Goal: Feedback & Contribution: Submit feedback/report problem

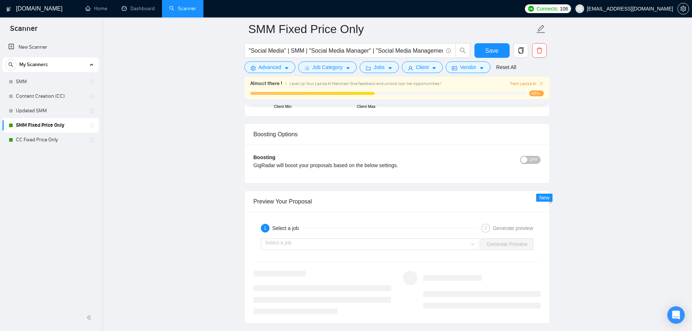
scroll to position [1099, 0]
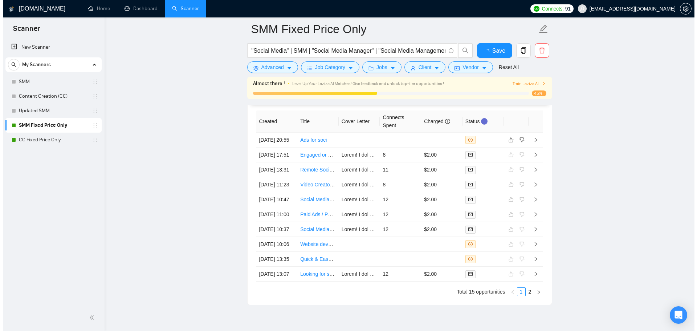
scroll to position [1831, 0]
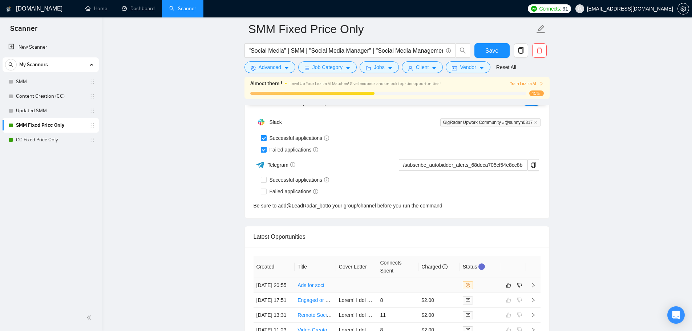
click at [399, 293] on td at bounding box center [397, 285] width 41 height 15
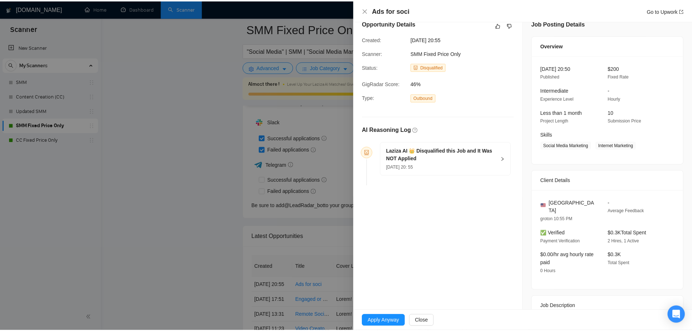
scroll to position [10, 0]
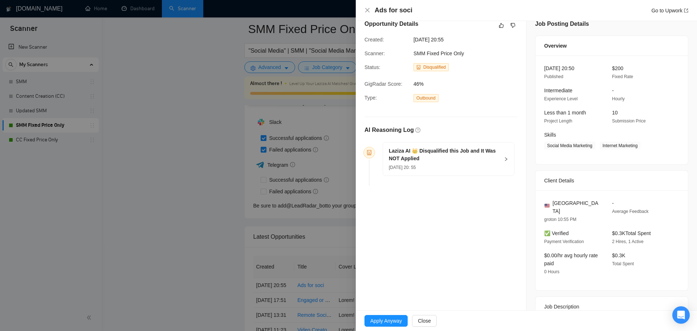
click at [452, 161] on h5 "Laziza AI 👑 Disqualified this Job and It Was NOT Applied" at bounding box center [444, 154] width 111 height 15
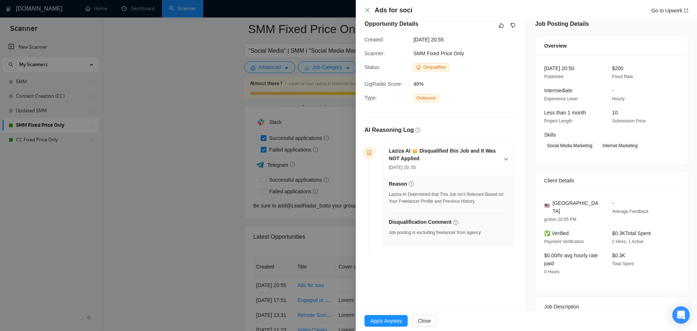
drag, startPoint x: 285, startPoint y: 199, endPoint x: 289, endPoint y: 200, distance: 4.4
click at [284, 199] on div at bounding box center [348, 165] width 697 height 331
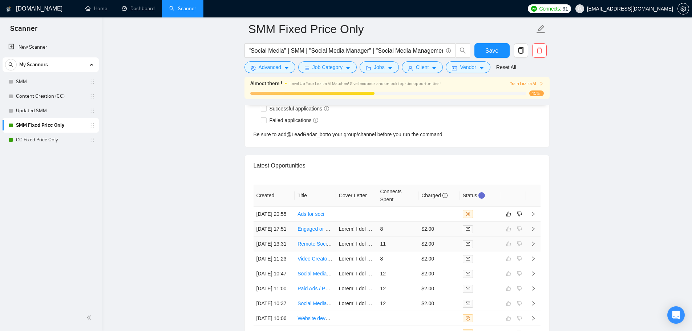
scroll to position [1904, 0]
click at [389, 219] on td at bounding box center [397, 212] width 41 height 15
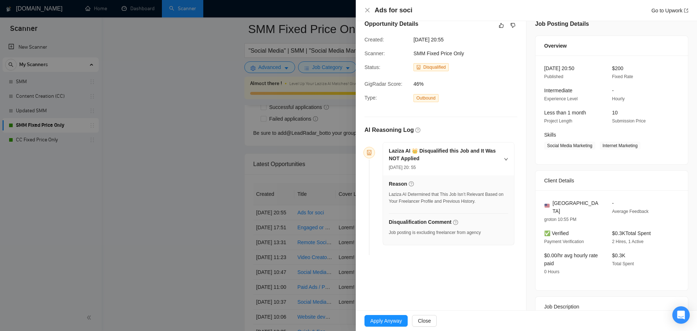
click at [309, 270] on div at bounding box center [348, 165] width 697 height 331
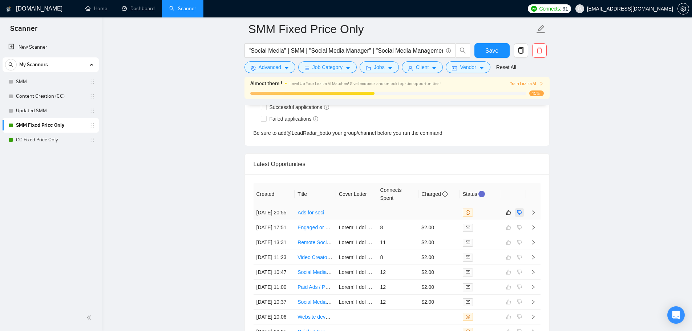
click at [519, 212] on button "button" at bounding box center [519, 212] width 9 height 9
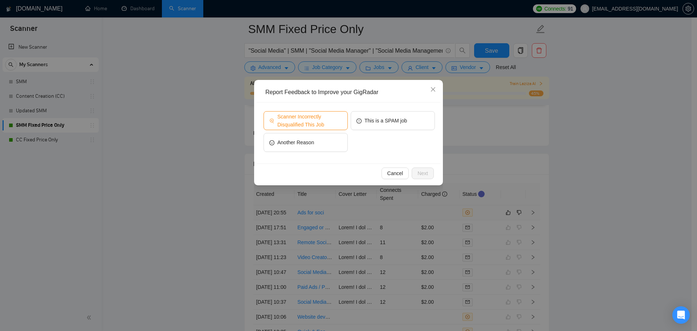
click at [315, 115] on span "Scanner Incorrectly Disqualified This Job" at bounding box center [309, 121] width 65 height 16
click at [426, 172] on span "Next" at bounding box center [422, 173] width 11 height 8
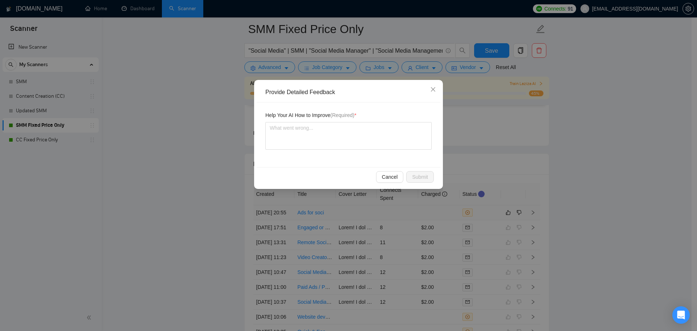
click at [314, 121] on div "Help Your AI How to Improve (Required) *" at bounding box center [348, 116] width 166 height 11
click at [300, 140] on textarea at bounding box center [348, 136] width 166 height 28
type textarea "T"
type textarea "Th"
type textarea "Thi"
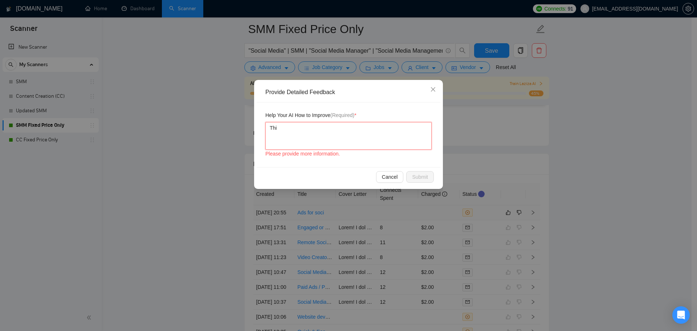
type textarea "This"
type textarea "This j"
type textarea "This jo"
type textarea "This job"
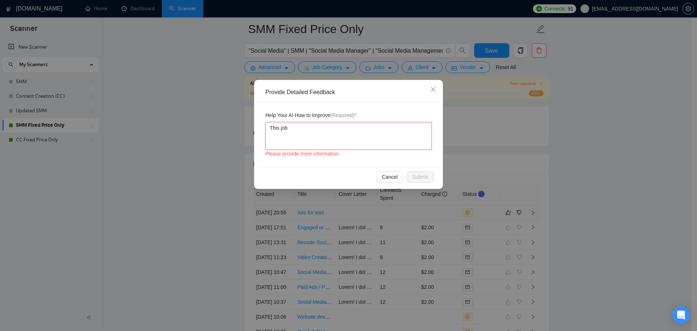
type textarea "This job"
type textarea "This job d"
type textarea "This job de"
type textarea "This job des"
type textarea "This job desc"
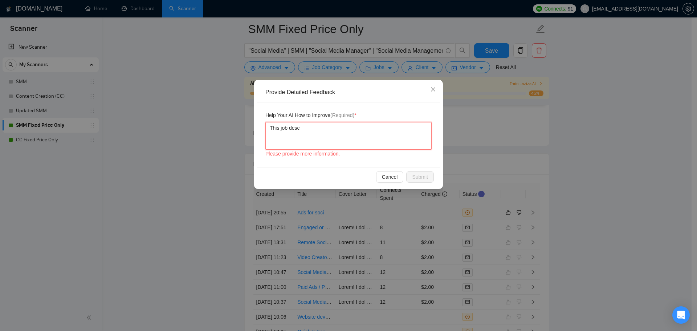
type textarea "This job descr"
type textarea "This job descri"
type textarea "This job descrip"
type textarea "This job descript"
type textarea "This job descripti"
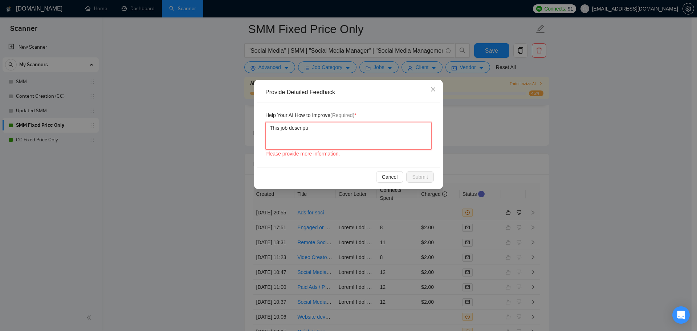
type textarea "This job descriptio"
type textarea "This job descripti"
type textarea "This job descriptio"
type textarea "This job description"
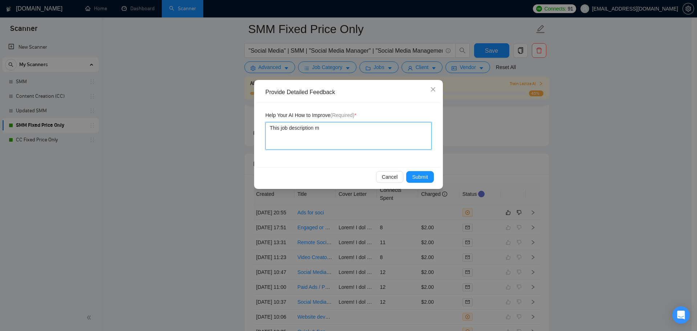
type textarea "This job description ma"
type textarea "This job description mat"
type textarea "This job description matc"
type textarea "This job description matche"
type textarea "This job description matches"
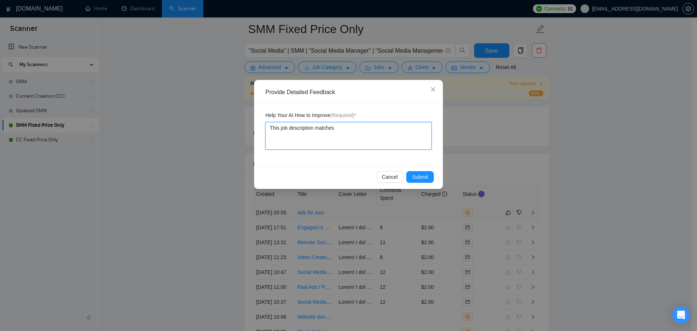
type textarea "This job description matches"
type textarea "This job description matches p"
type textarea "This job description matches pe"
type textarea "This job description matches per"
type textarea "This job description matches perf"
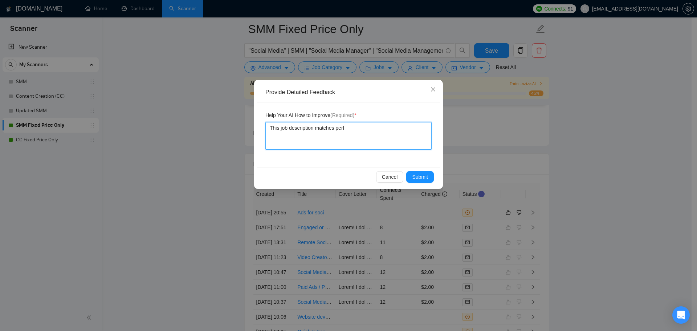
type textarea "This job description matches perfe"
type textarea "This job description matches perfect"
type textarea "This job description matches perfectl"
type textarea "This job description matches perfectly"
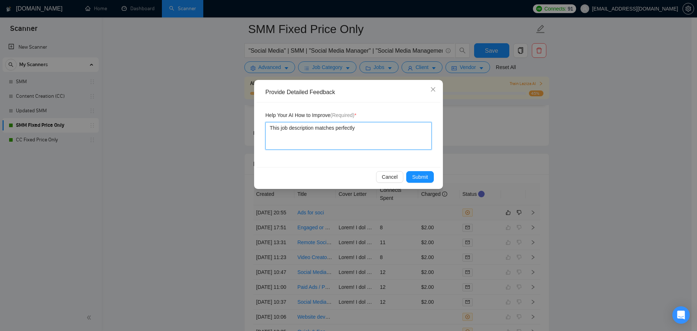
type textarea "This job description matches perfectly w"
type textarea "This job description matches perfectly wi"
type textarea "This job description matches perfectly wit"
type textarea "This job description matches perfectly with"
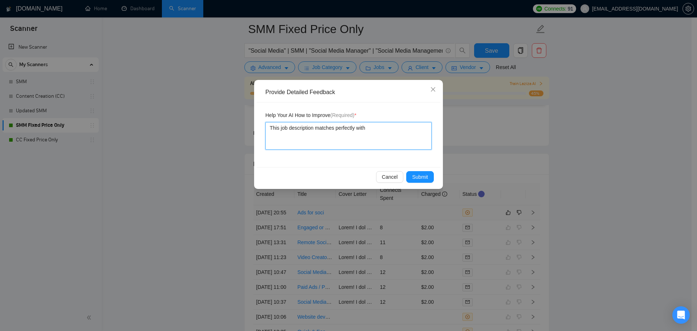
type textarea "This job description matches perfectly with t"
type textarea "This job description matches perfectly with th"
type textarea "This job description matches perfectly with the"
type textarea "This job description matches perfectly with the f"
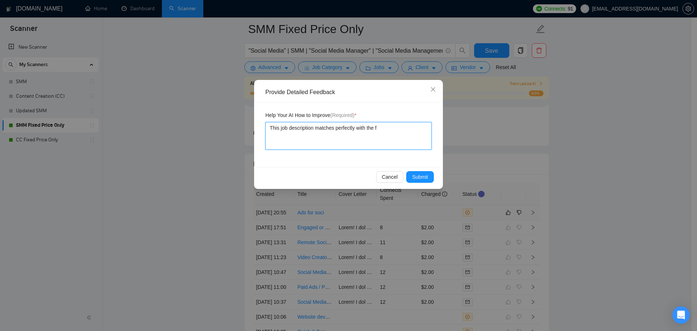
type textarea "This job description matches perfectly with the fr"
type textarea "This job description matches perfectly with the fre"
type textarea "This job description matches perfectly with the free"
type textarea "This job description matches perfectly with the [PERSON_NAME]"
type textarea "This job description matches perfectly with the freela"
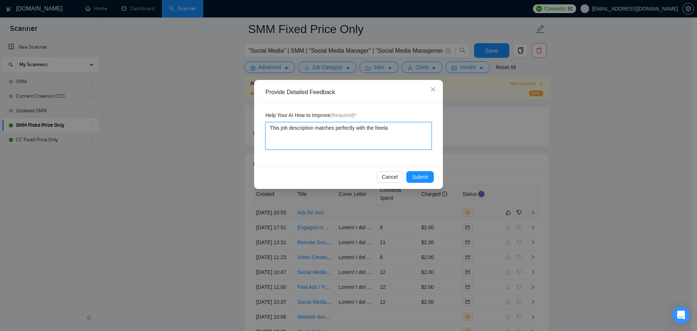
type textarea "This job description matches perfectly with the freelan"
type textarea "This job description matches perfectly with the freelanc"
type textarea "This job description matches perfectly with the freelance"
type textarea "This job description matches perfectly with the freelancer"
type textarea "This job description matches perfectly with the freelancer'"
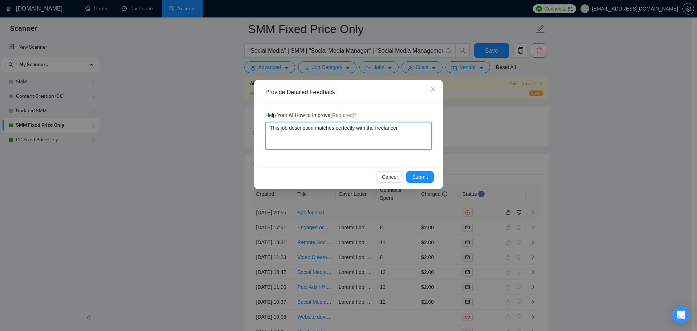
type textarea "This job description matches perfectly with the freelancer's"
type textarea "This job description matches perfectly with the freelancer's ("
type textarea "This job description matches perfectly with the freelancer's (S"
type textarea "This job description matches perfectly with the freelancer's (Su"
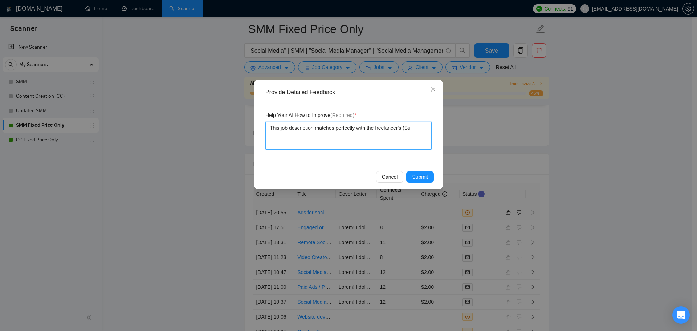
type textarea "This job description matches perfectly with the freelancer's (Sun"
type textarea "This job description matches perfectly with the freelancer's ([PERSON_NAME]"
type textarea "This job description matches perfectly with the freelancer's (Sunny"
type textarea "This job description matches perfectly with the freelancer's ([PERSON_NAME]"
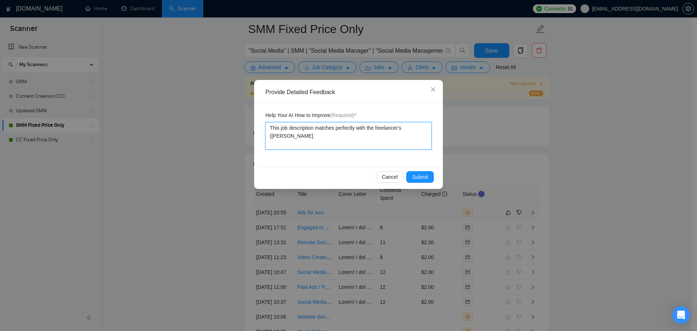
type textarea "This job description matches perfectly with the freelancer's ([PERSON_NAME]"
type textarea "This job description matches perfectly with the freelancer's ([PERSON_NAME])"
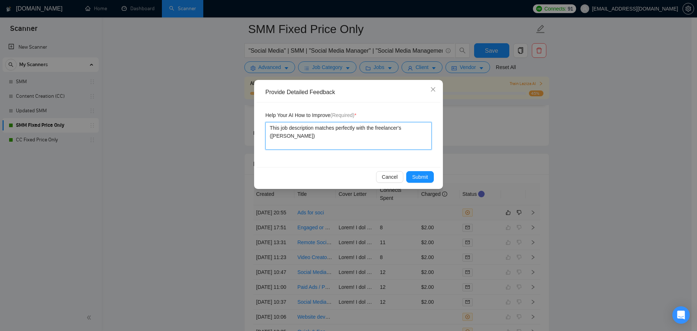
type textarea "This job description matches perfectly with the freelancer's ([PERSON_NAME])"
type textarea "This job description matches perfectly with the freelancer's ([PERSON_NAME]"
type textarea "This job description matches perfectly with the freelancer's ([PERSON_NAME])"
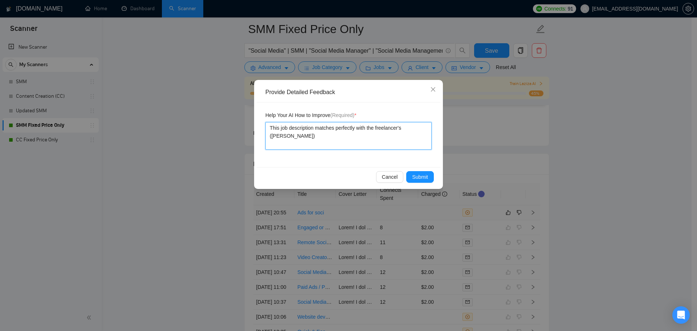
type textarea "This job description matches perfectly with the freelancer's ([PERSON_NAME]) p"
type textarea "This job description matches perfectly with the freelancer's ([PERSON_NAME]) pr"
type textarea "This job description matches perfectly with the freelancer's ([PERSON_NAME]) pro"
type textarea "This job description matches perfectly with the freelancer's ([PERSON_NAME]) pr…"
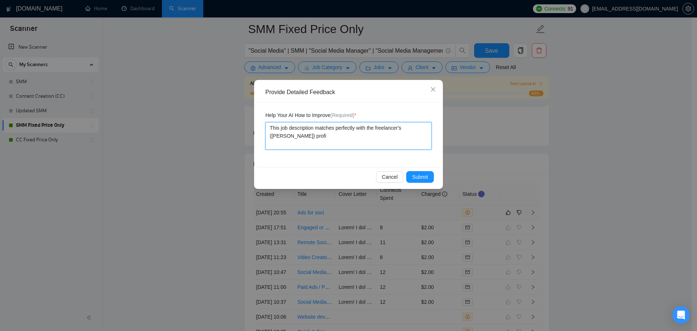
type textarea "This job description matches perfectly with the freelancer's ([PERSON_NAME]) pr…"
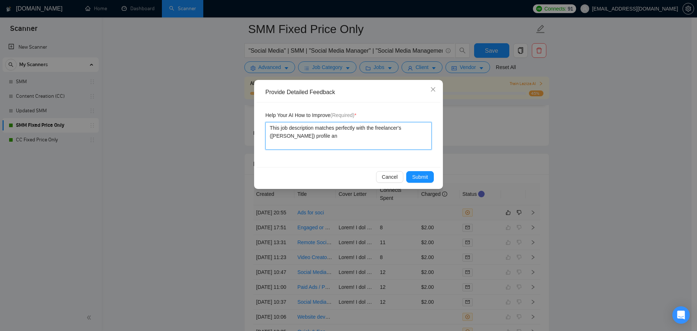
type textarea "This job description matches perfectly with the freelancer's ([PERSON_NAME]) pr…"
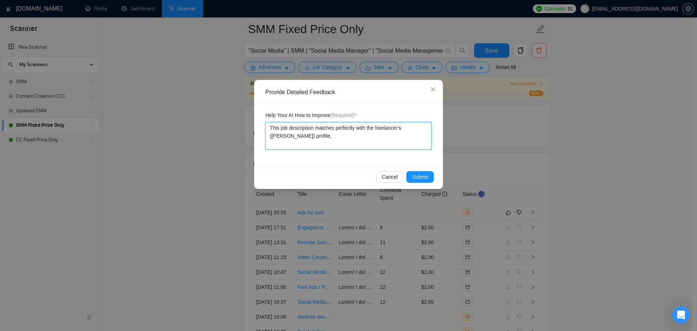
type textarea "This job description matches perfectly with the freelancer's ([PERSON_NAME]) pr…"
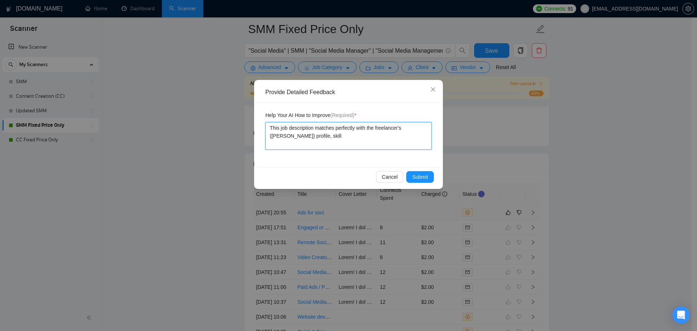
type textarea "This job description matches perfectly with the freelancer's ([PERSON_NAME]) pr…"
click at [395, 143] on textarea "This job description matches perfectly with the freelancer's ([PERSON_NAME]) pr…" at bounding box center [348, 136] width 166 height 28
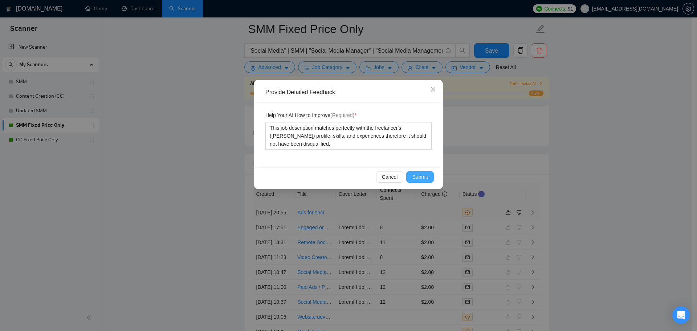
click at [422, 181] on button "Submit" at bounding box center [420, 177] width 28 height 12
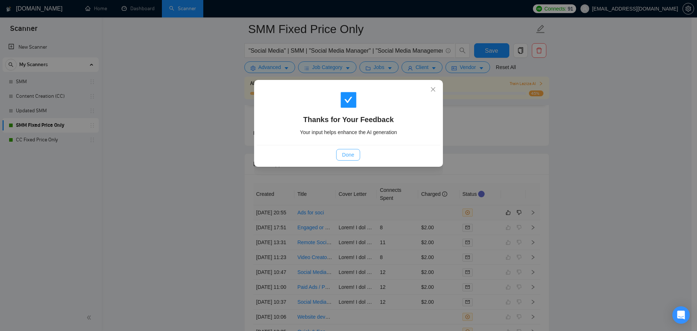
click at [338, 159] on button "Done" at bounding box center [348, 155] width 24 height 12
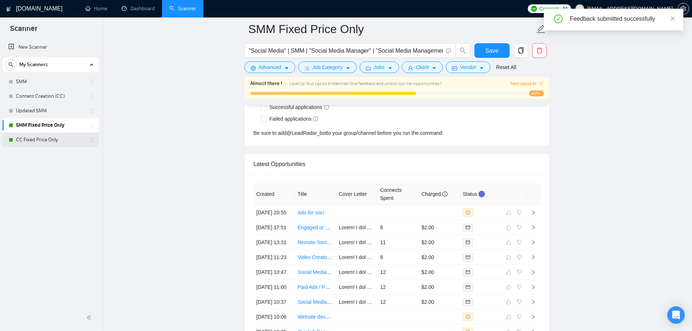
click at [47, 141] on link "CC Fixed Price Only" at bounding box center [50, 140] width 69 height 15
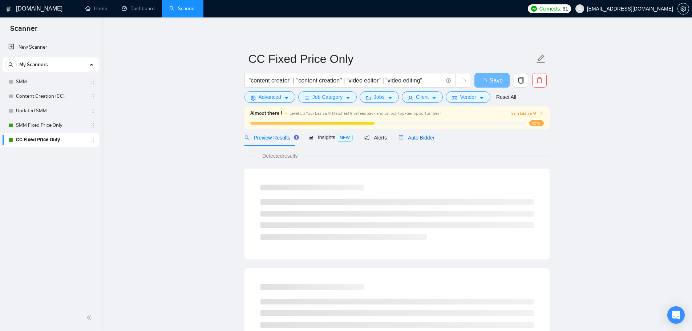
click at [418, 140] on span "Auto Bidder" at bounding box center [416, 138] width 36 height 6
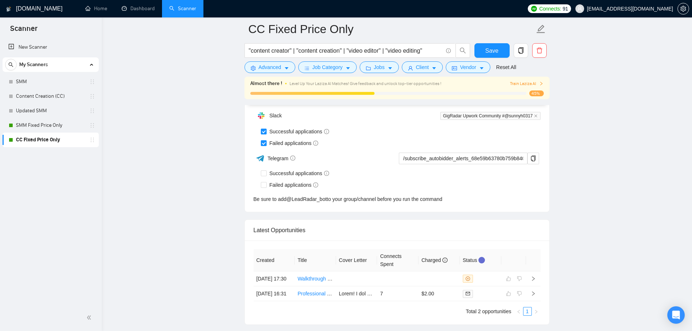
scroll to position [1872, 0]
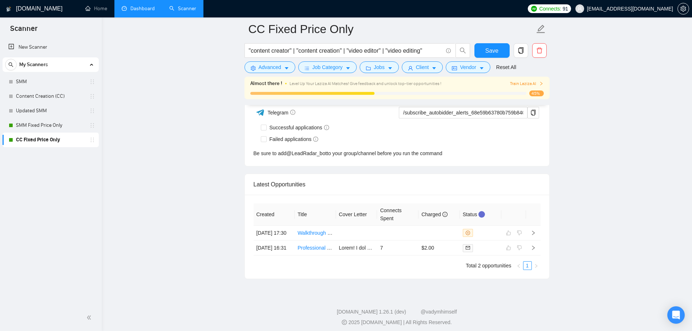
click at [146, 11] on link "Dashboard" at bounding box center [138, 8] width 33 height 6
